Goal: Use online tool/utility: Utilize a website feature to perform a specific function

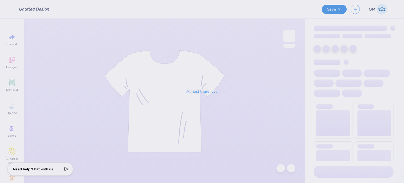
type input "AOII Sweatshirt"
type input "AOII star tank"
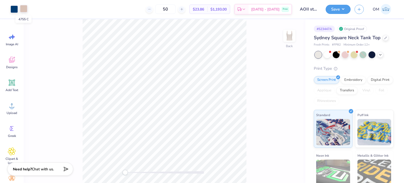
click at [26, 7] on div at bounding box center [23, 8] width 7 height 7
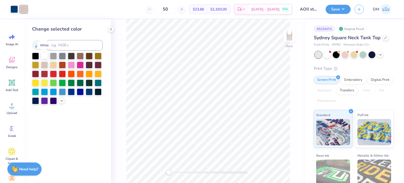
click at [43, 54] on div at bounding box center [44, 55] width 7 height 7
click at [110, 29] on polyline at bounding box center [110, 29] width 1 height 2
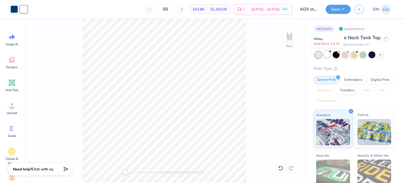
click at [326, 54] on div at bounding box center [327, 54] width 7 height 7
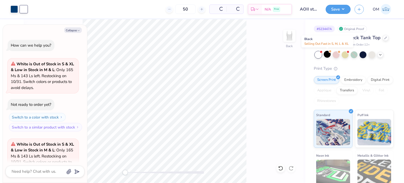
scroll to position [53, 0]
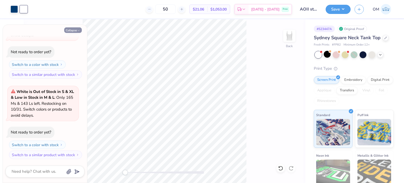
click at [72, 29] on button "Collapse" at bounding box center [73, 30] width 18 height 6
type textarea "x"
